Goal: Information Seeking & Learning: Find specific fact

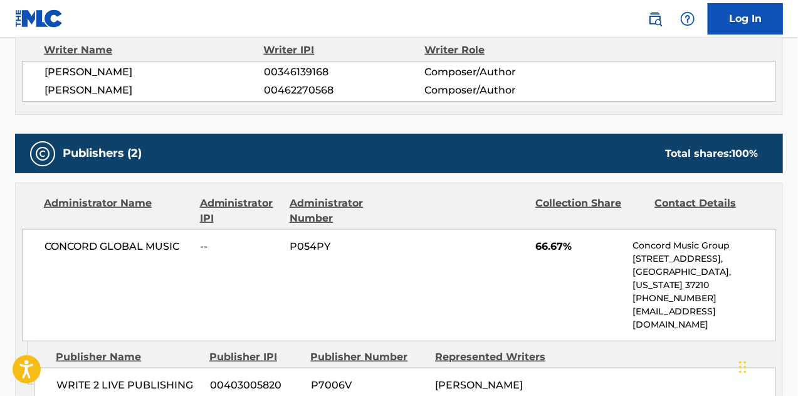
drag, startPoint x: 0, startPoint y: 0, endPoint x: 658, endPoint y: 23, distance: 658.7
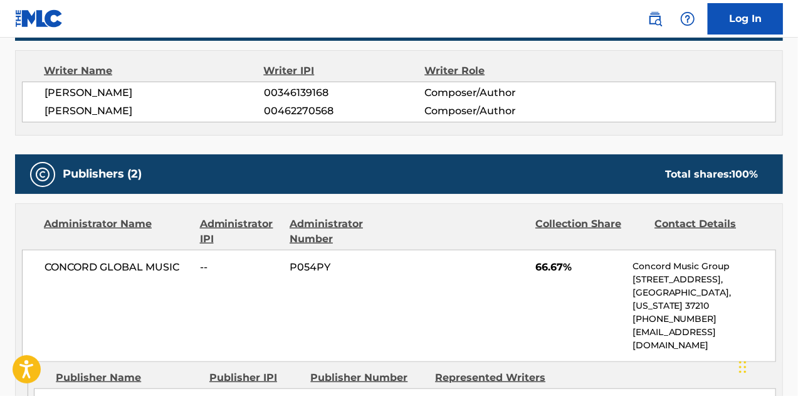
click at [658, 23] on img at bounding box center [655, 18] width 15 height 15
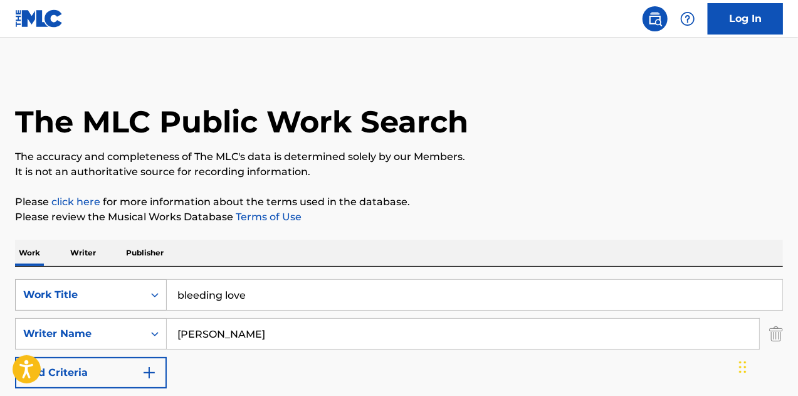
drag, startPoint x: 223, startPoint y: 295, endPoint x: 100, endPoint y: 288, distance: 123.1
click at [102, 288] on div "SearchWithCriteria3adc4910-22b2-427a-a216-1d321a57f645 Work Title bleeding love" at bounding box center [399, 294] width 768 height 31
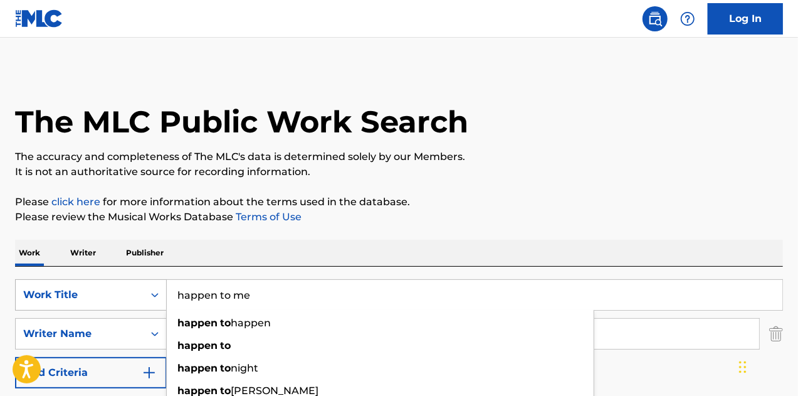
type input "happen to me"
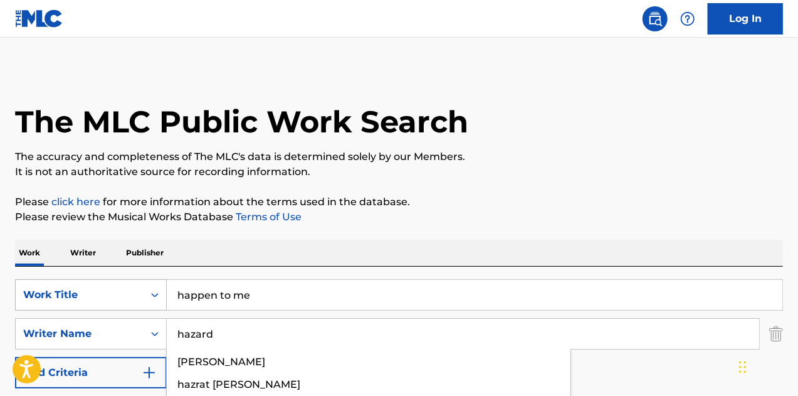
type input "hazard"
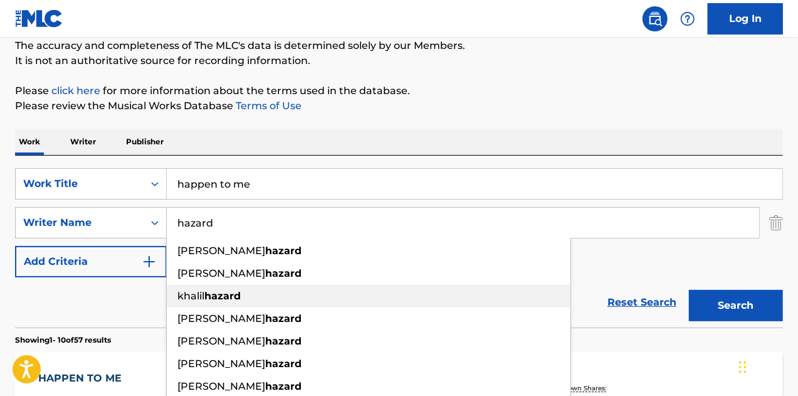
scroll to position [189, 0]
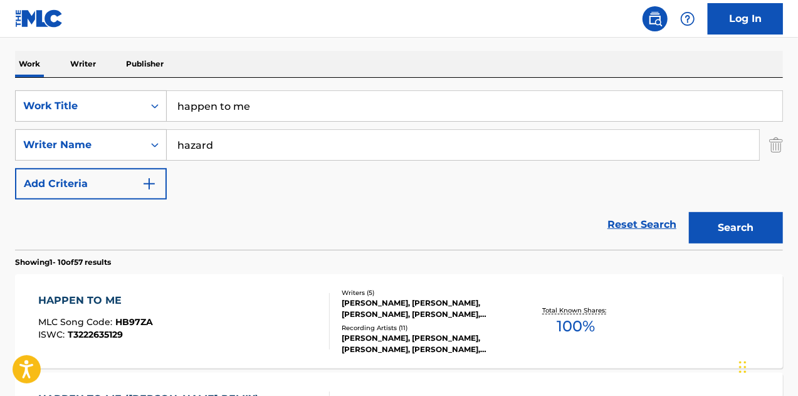
click at [75, 235] on div "Reset Search Search" at bounding box center [399, 224] width 768 height 50
click at [275, 312] on div "HAPPEN TO ME MLC Song Code : HB97ZA ISWC : T3222635129" at bounding box center [184, 321] width 292 height 56
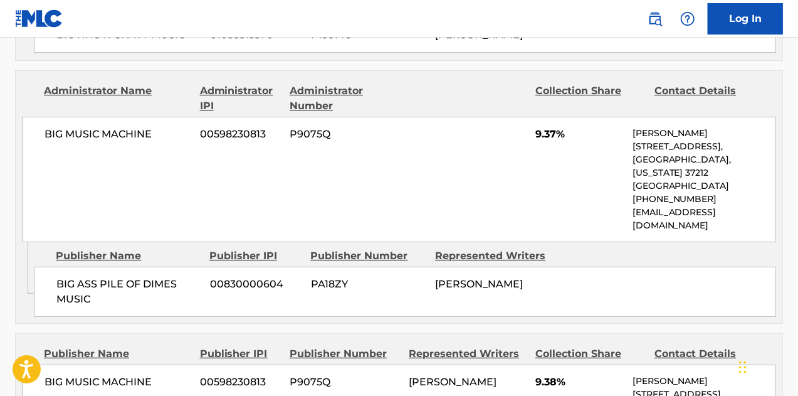
scroll to position [2383, 0]
